Goal: Task Accomplishment & Management: Complete application form

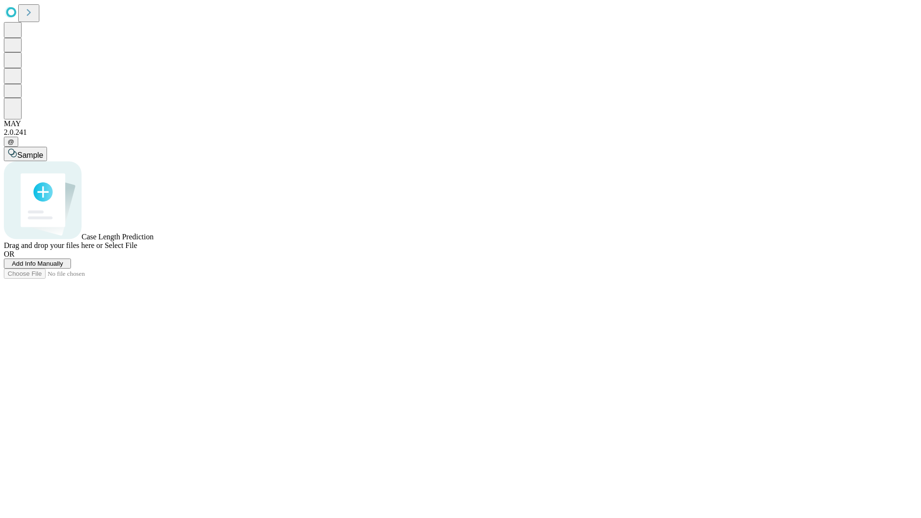
click at [63, 267] on span "Add Info Manually" at bounding box center [37, 263] width 51 height 7
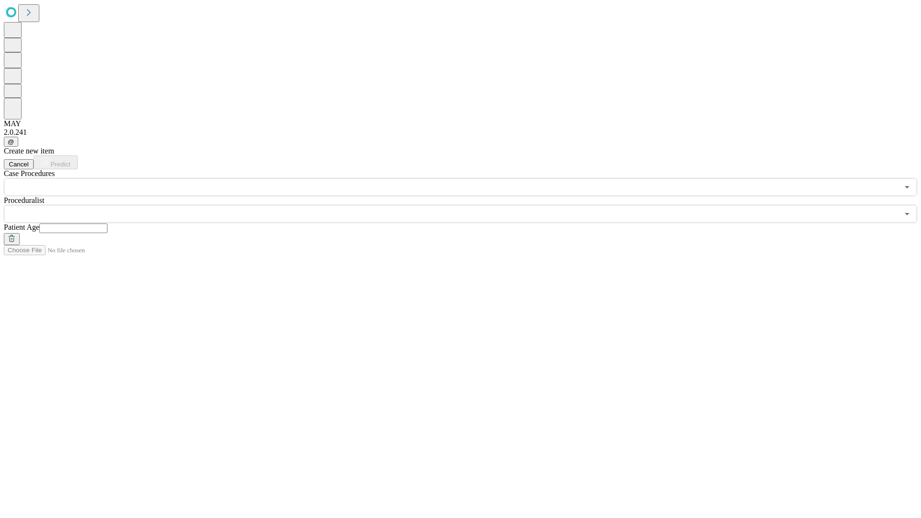
click at [107, 223] on input "text" at bounding box center [73, 228] width 68 height 10
type input "**"
click at [467, 205] on input "text" at bounding box center [451, 214] width 894 height 18
